Goal: Task Accomplishment & Management: Use online tool/utility

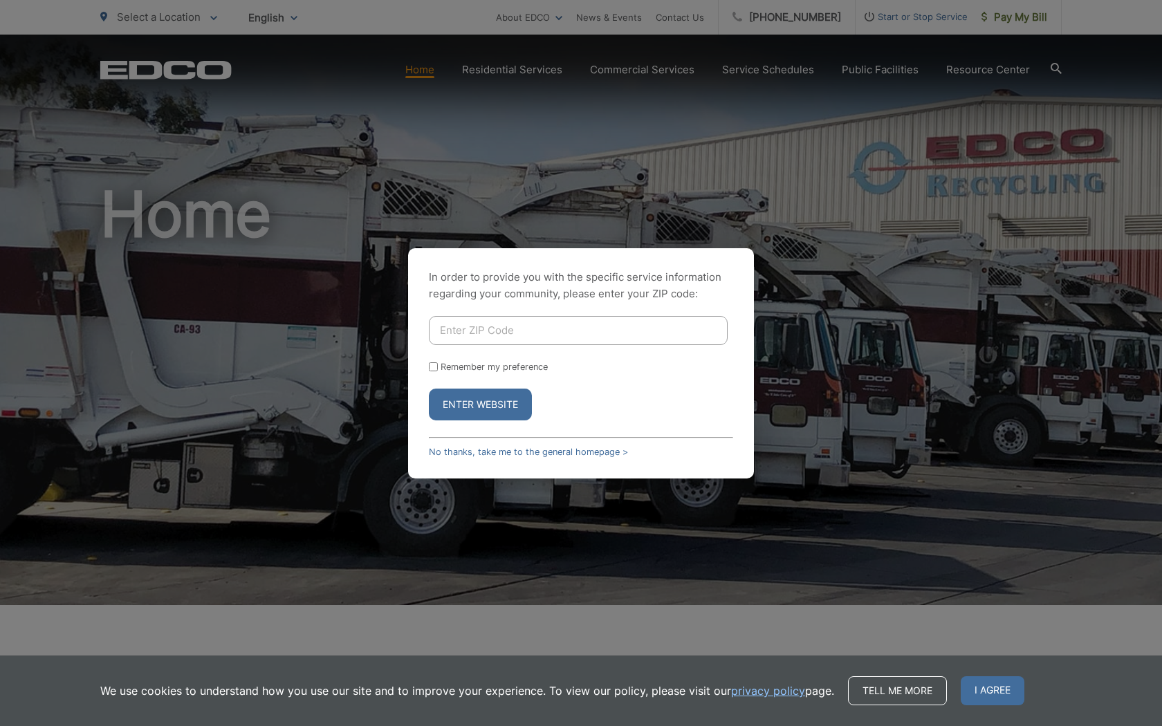
click at [513, 330] on input "Enter ZIP Code" at bounding box center [578, 330] width 299 height 29
type input "92064"
click at [432, 370] on input "Remember my preference" at bounding box center [433, 366] width 9 height 9
checkbox input "true"
click at [484, 401] on button "Enter Website" at bounding box center [480, 405] width 103 height 32
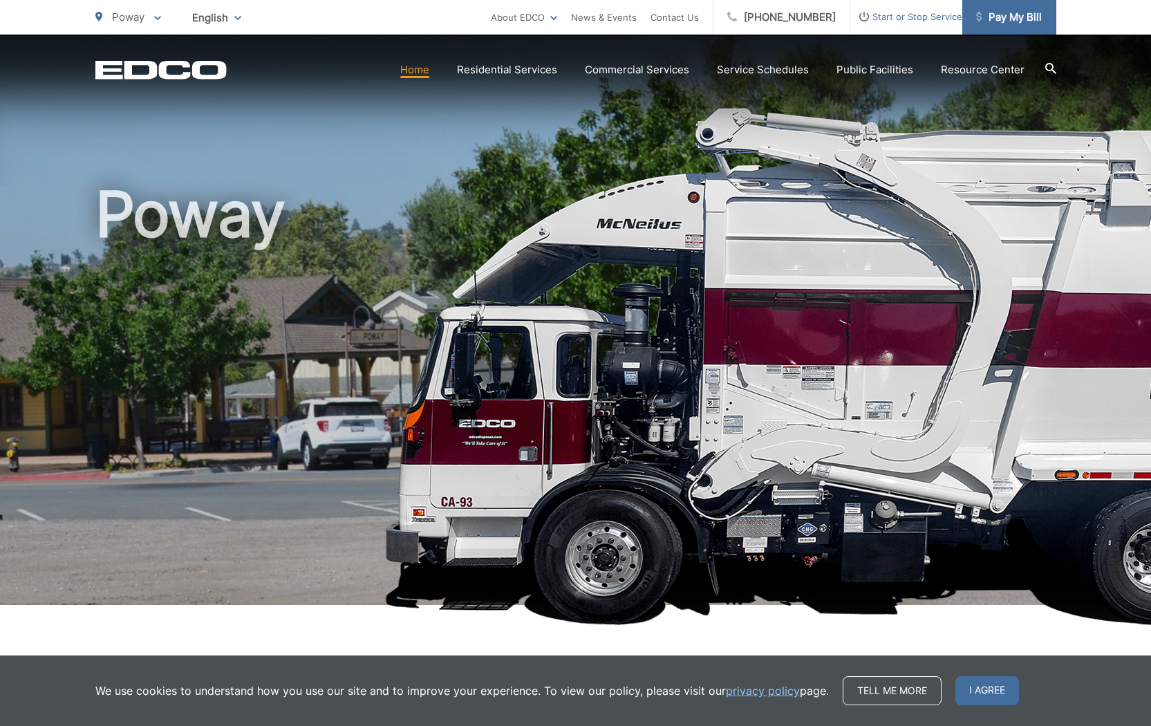
click at [1019, 10] on span "Pay My Bill" at bounding box center [1009, 17] width 66 height 17
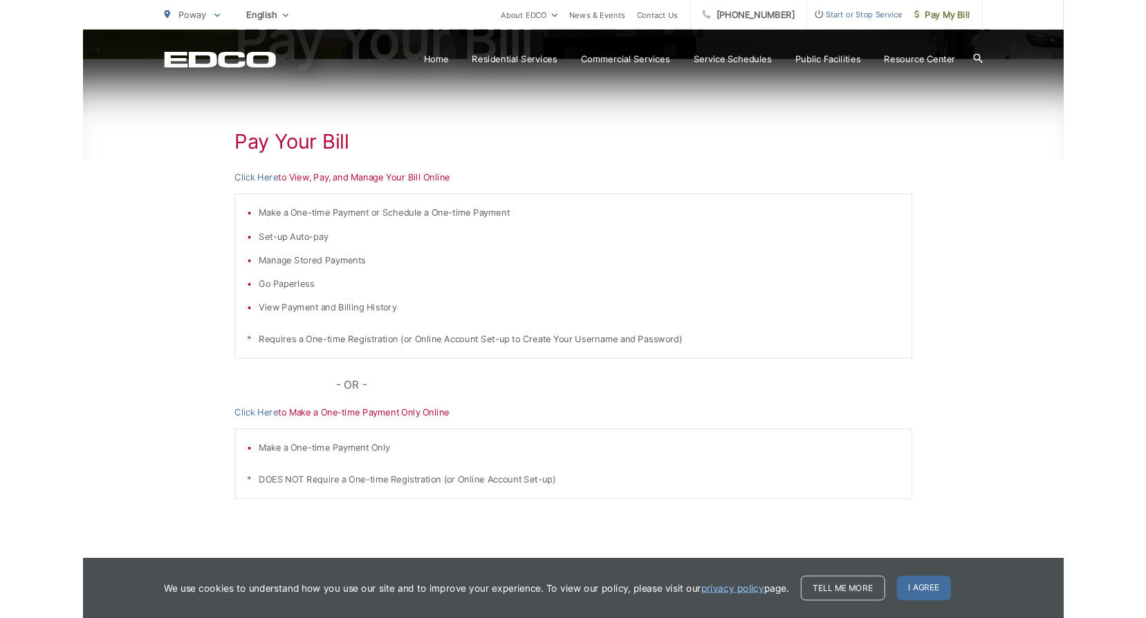
scroll to position [257, 0]
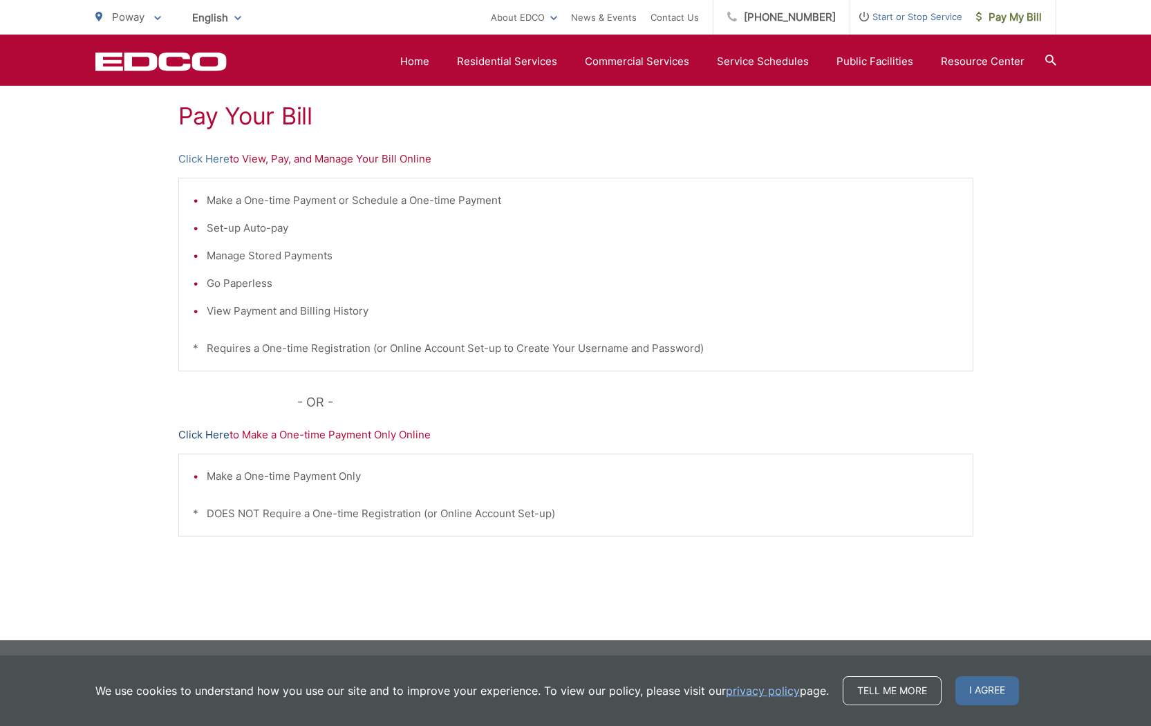
click at [214, 433] on link "Click Here" at bounding box center [203, 435] width 51 height 17
